Goal: Task Accomplishment & Management: Use online tool/utility

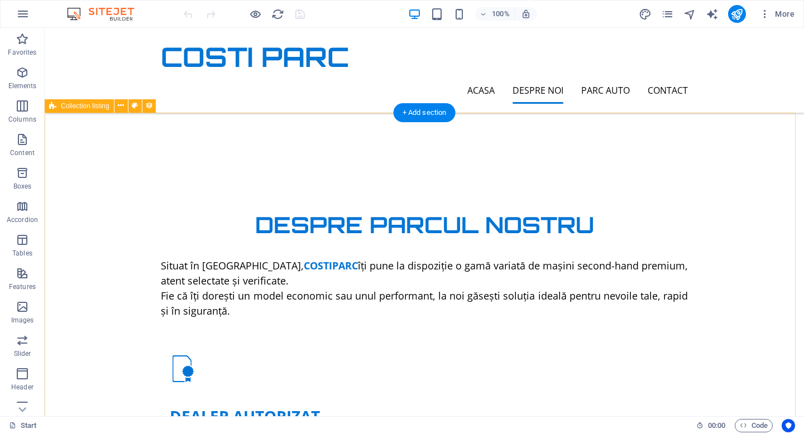
scroll to position [620, 0]
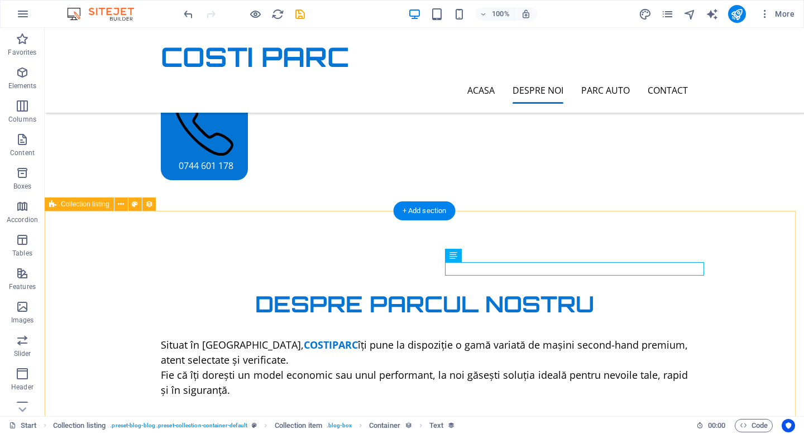
drag, startPoint x: 747, startPoint y: 335, endPoint x: 733, endPoint y: 325, distance: 17.6
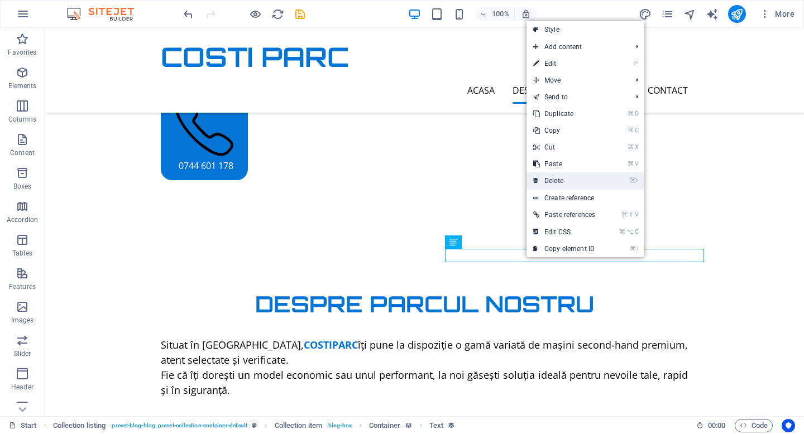
click at [554, 183] on link "⌦ Delete" at bounding box center [563, 180] width 75 height 17
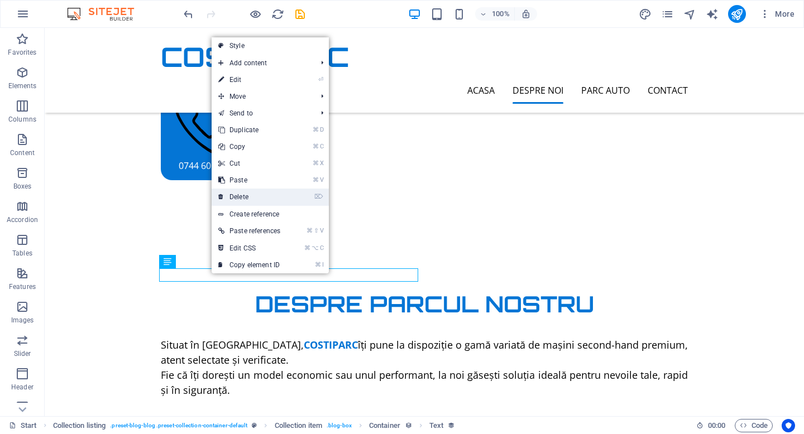
click at [269, 196] on link "⌦ Delete" at bounding box center [249, 197] width 75 height 17
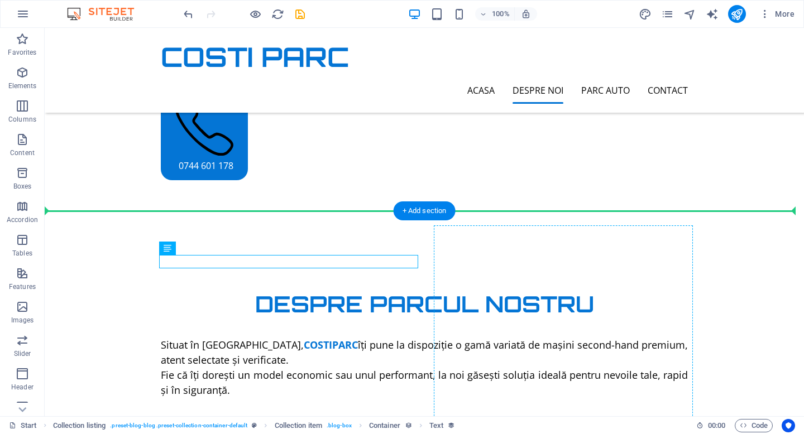
drag, startPoint x: 215, startPoint y: 261, endPoint x: 506, endPoint y: 260, distance: 290.8
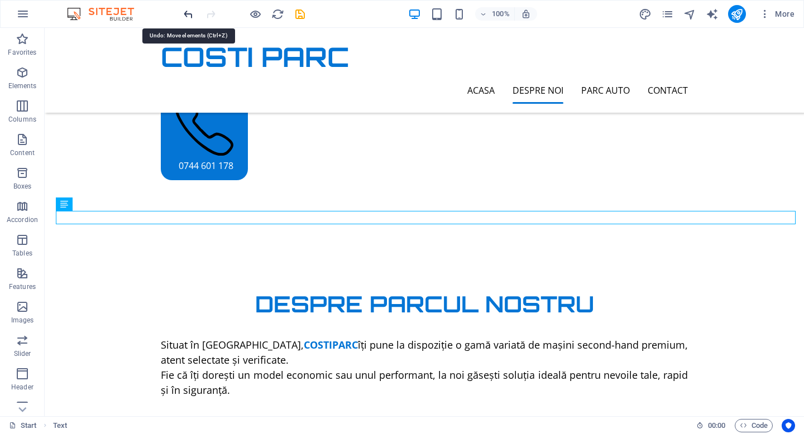
click at [190, 8] on icon "undo" at bounding box center [188, 14] width 13 height 13
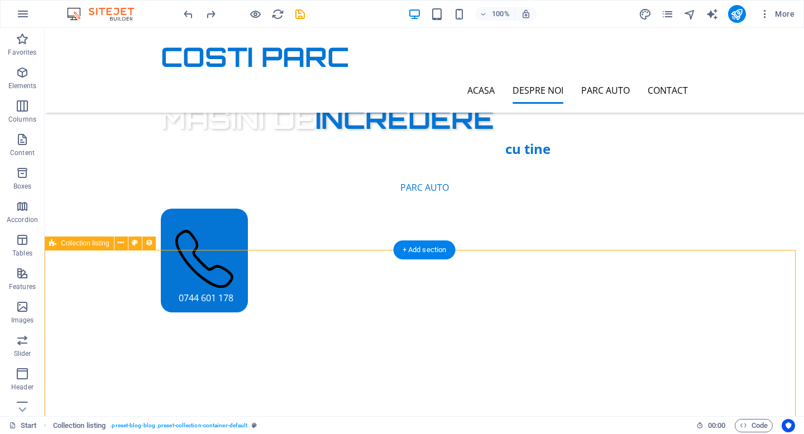
scroll to position [405, 0]
